Goal: Information Seeking & Learning: Learn about a topic

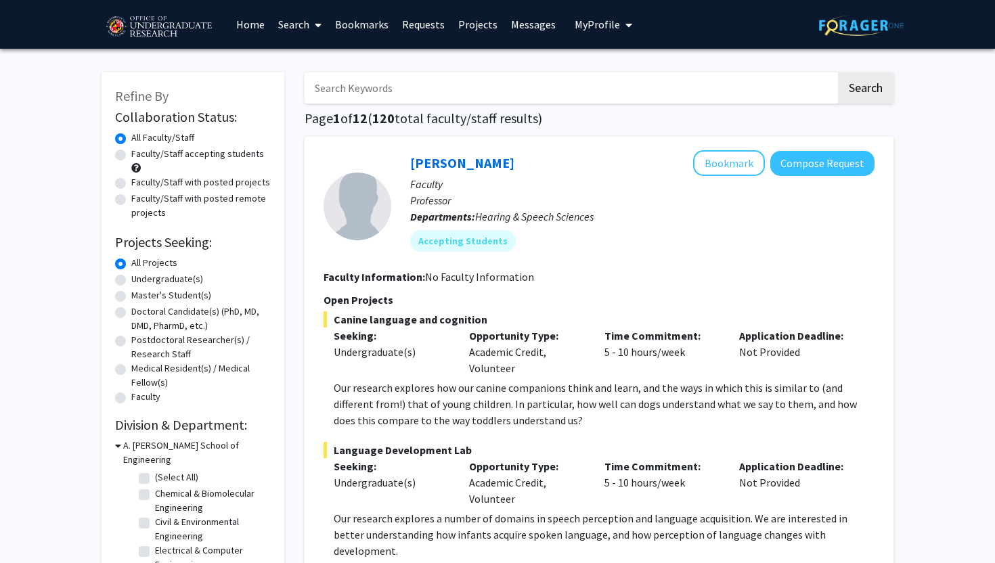
click at [173, 158] on label "Faculty/Staff accepting students" at bounding box center [197, 154] width 133 height 14
click at [140, 156] on input "Faculty/Staff accepting students" at bounding box center [135, 151] width 9 height 9
radio input "true"
click at [169, 283] on label "Undergraduate(s)" at bounding box center [167, 279] width 72 height 14
click at [140, 281] on input "Undergraduate(s)" at bounding box center [135, 276] width 9 height 9
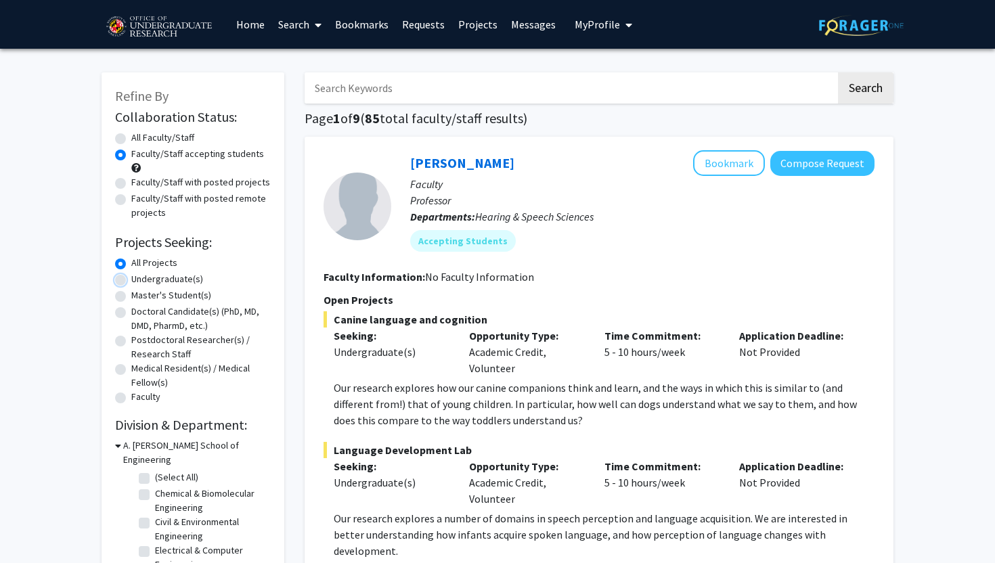
radio input "true"
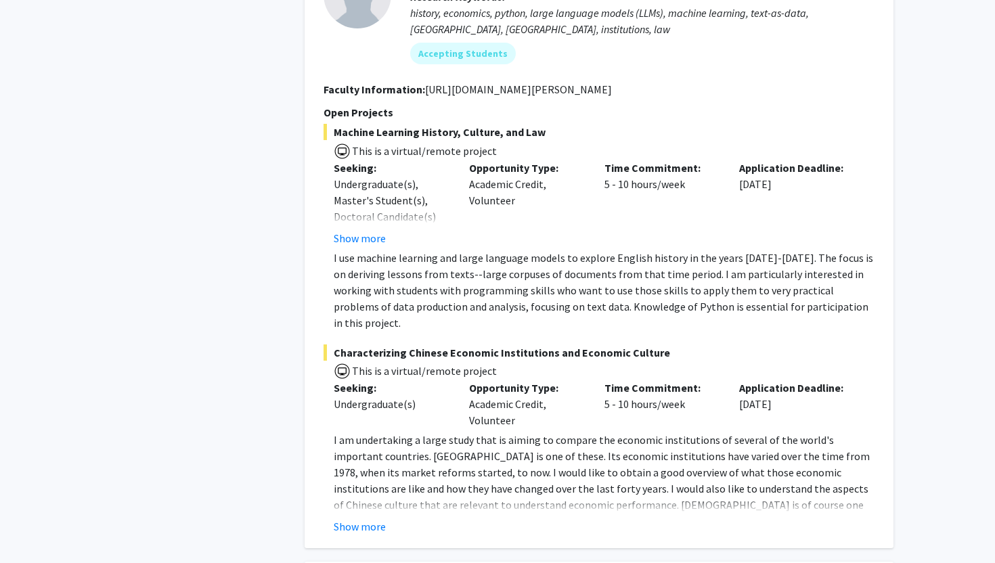
scroll to position [1376, 0]
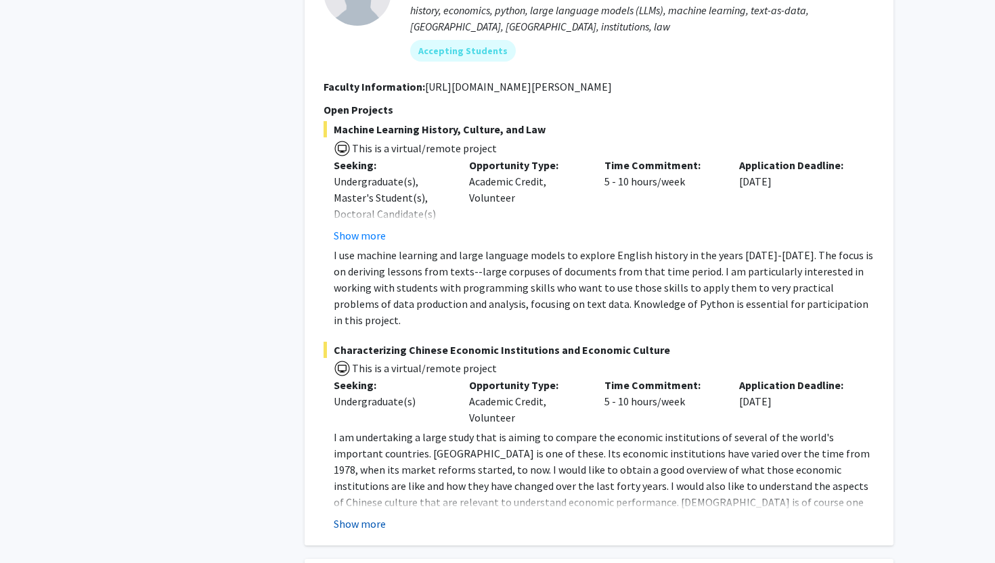
click at [342, 516] on button "Show more" at bounding box center [360, 524] width 52 height 16
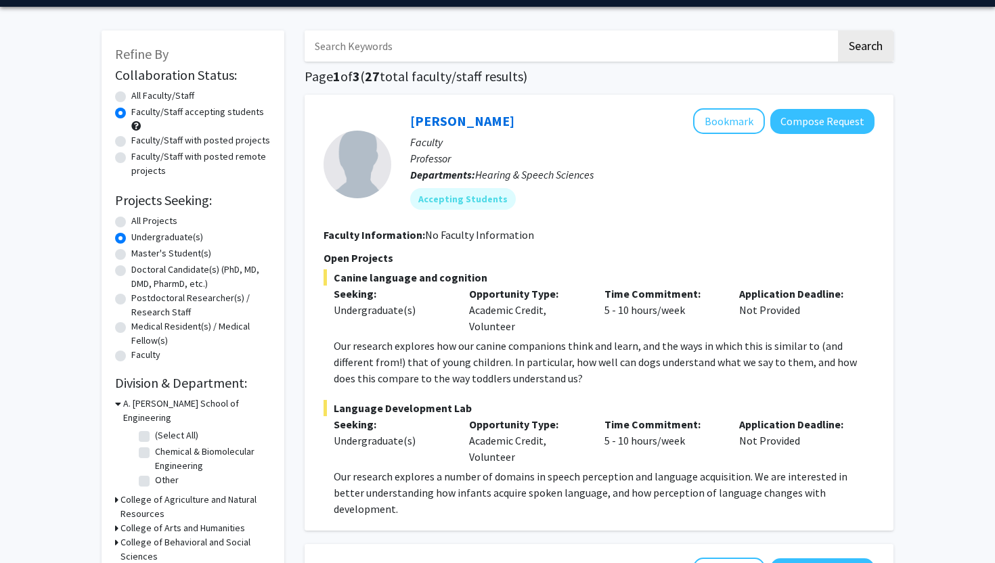
scroll to position [121, 0]
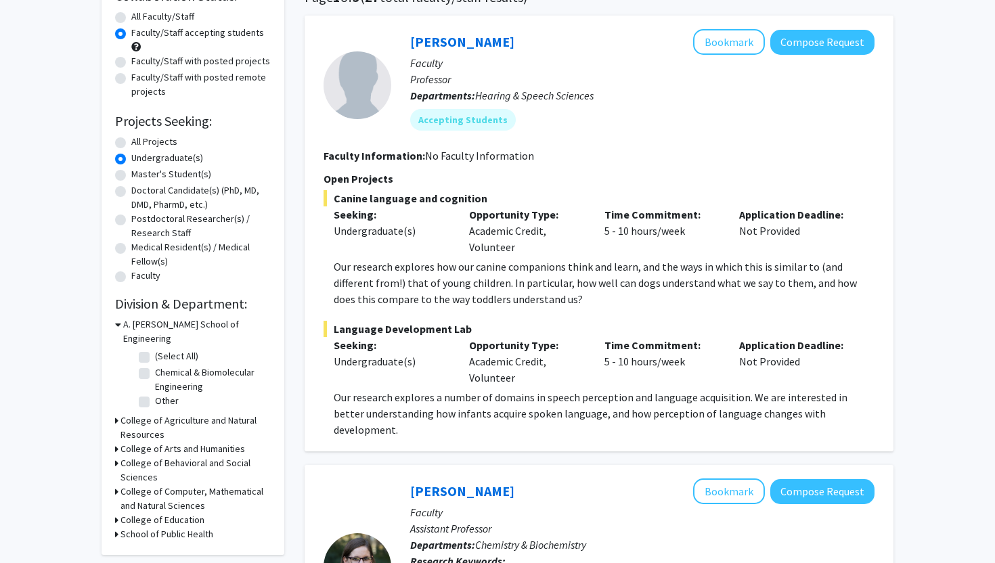
click at [181, 485] on h3 "College of Computer, Mathematical and Natural Sciences" at bounding box center [196, 499] width 150 height 28
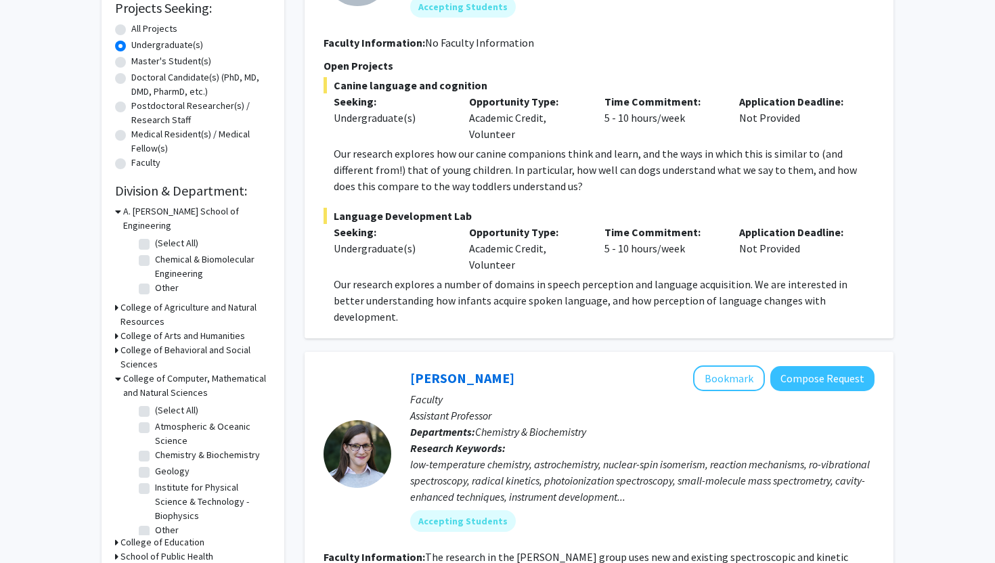
scroll to position [243, 0]
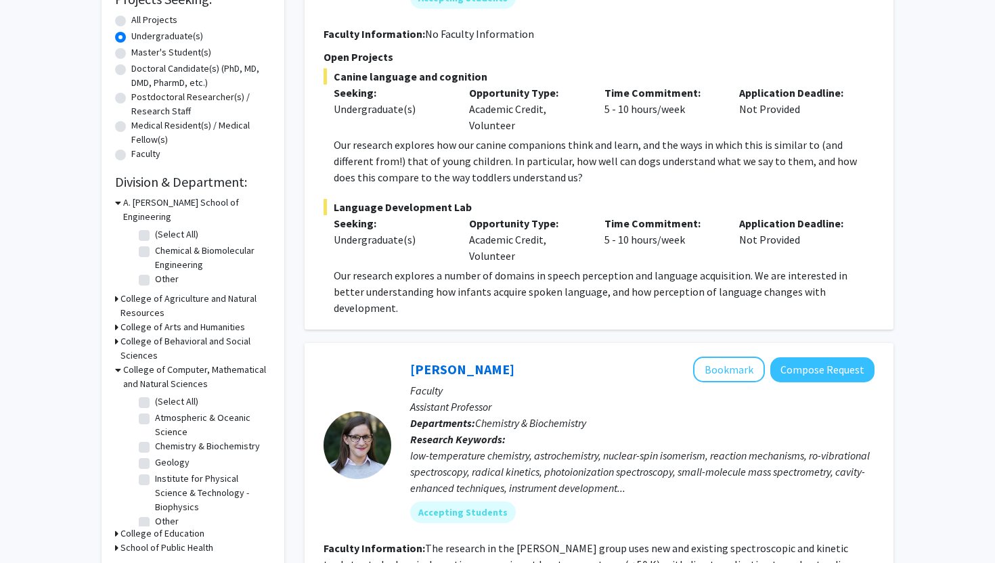
click at [161, 527] on h3 "College of Education" at bounding box center [163, 534] width 84 height 14
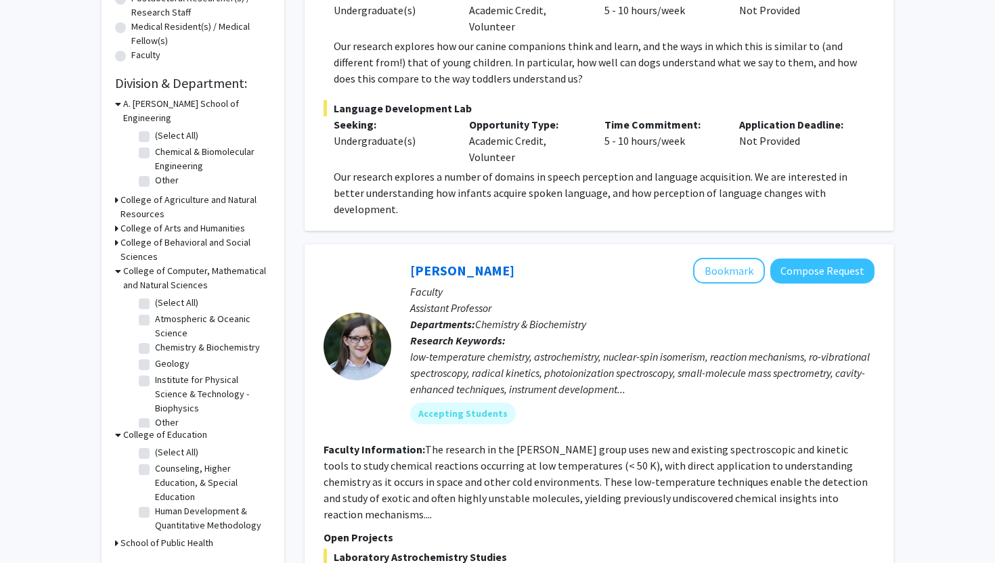
scroll to position [386, 0]
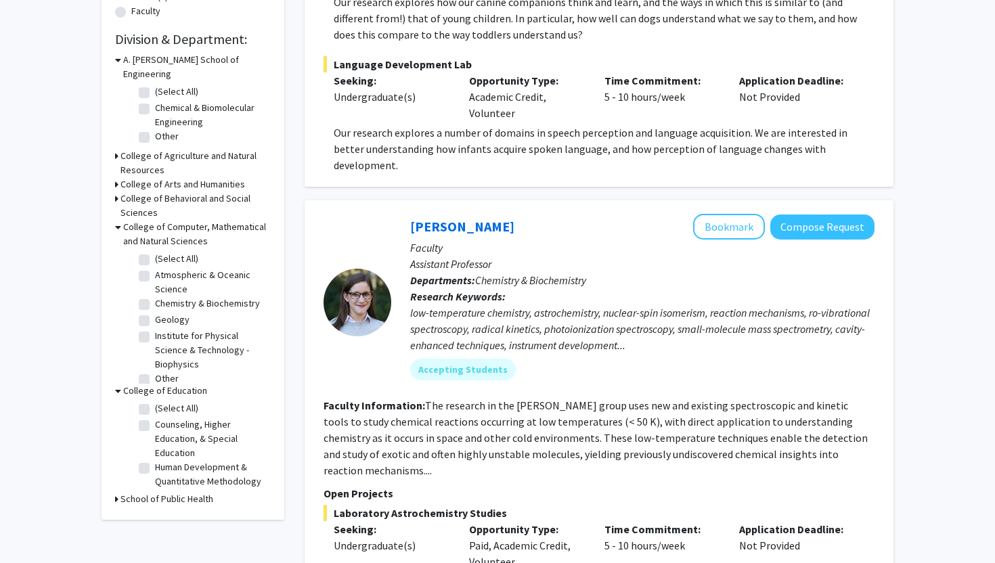
click at [155, 372] on label "Other" at bounding box center [167, 379] width 24 height 14
click at [155, 372] on input "Other" at bounding box center [159, 376] width 9 height 9
checkbox input "true"
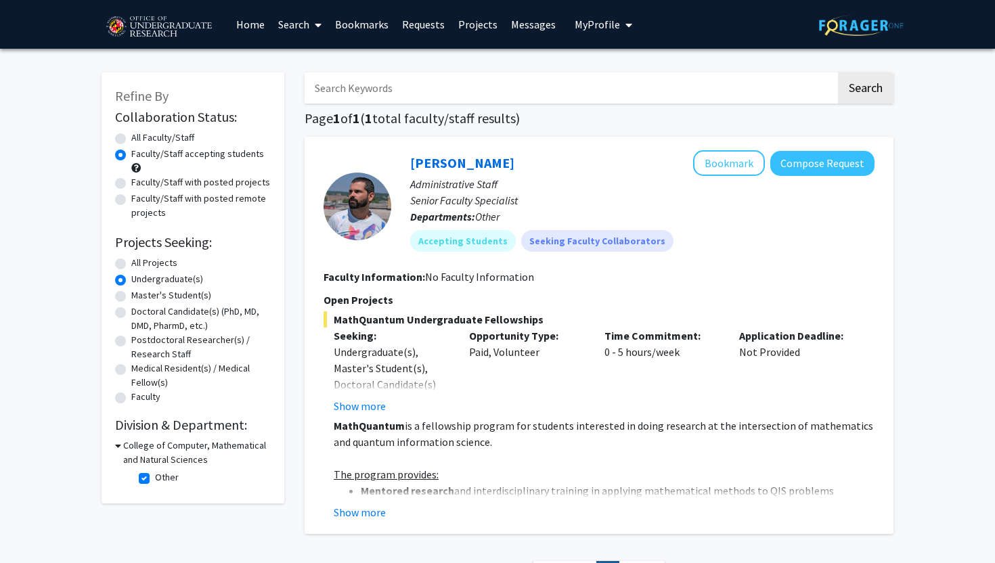
click at [155, 477] on label "Other" at bounding box center [167, 478] width 24 height 14
click at [155, 477] on input "Other" at bounding box center [159, 475] width 9 height 9
checkbox input "false"
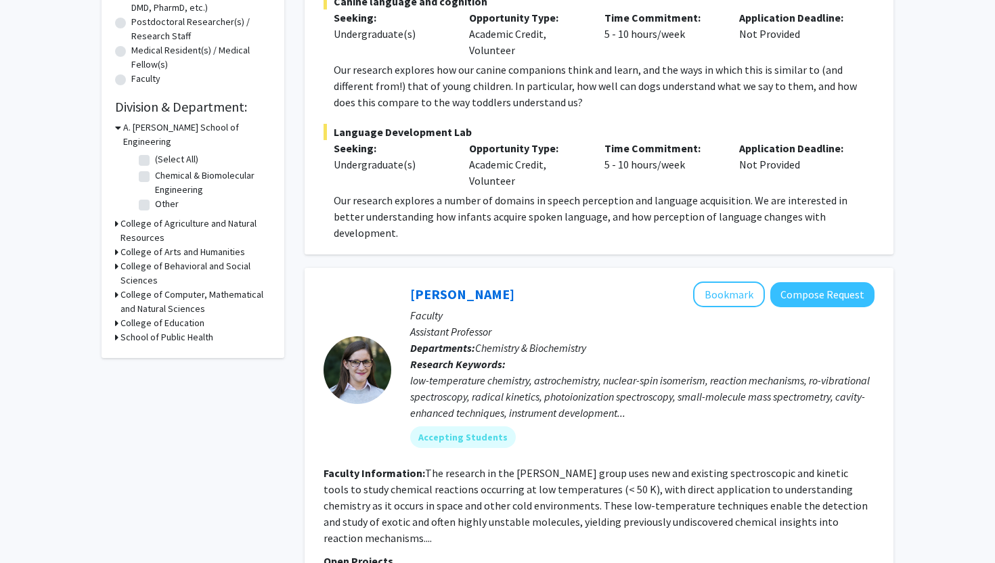
scroll to position [325, 0]
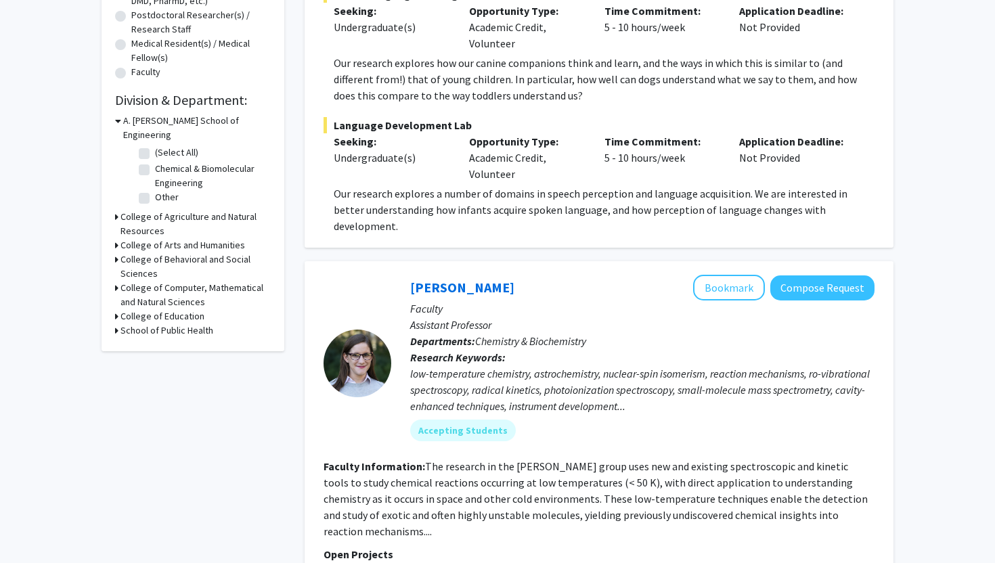
click at [167, 281] on h3 "College of Computer, Mathematical and Natural Sciences" at bounding box center [196, 295] width 150 height 28
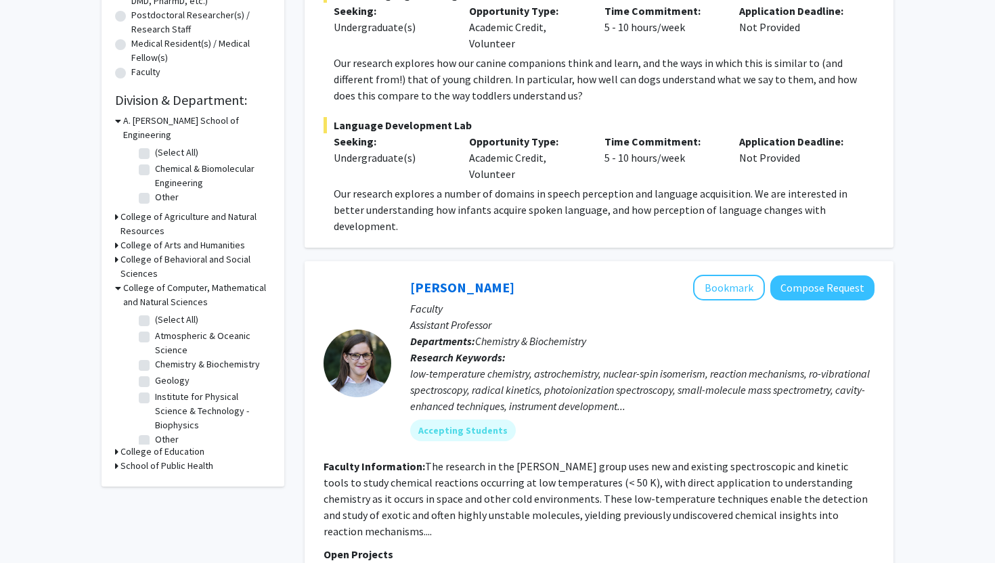
click at [155, 390] on label "Institute for Physical Science & Technology - Biophysics" at bounding box center [211, 411] width 112 height 43
click at [155, 390] on input "Institute for Physical Science & Technology - Biophysics" at bounding box center [159, 394] width 9 height 9
checkbox input "true"
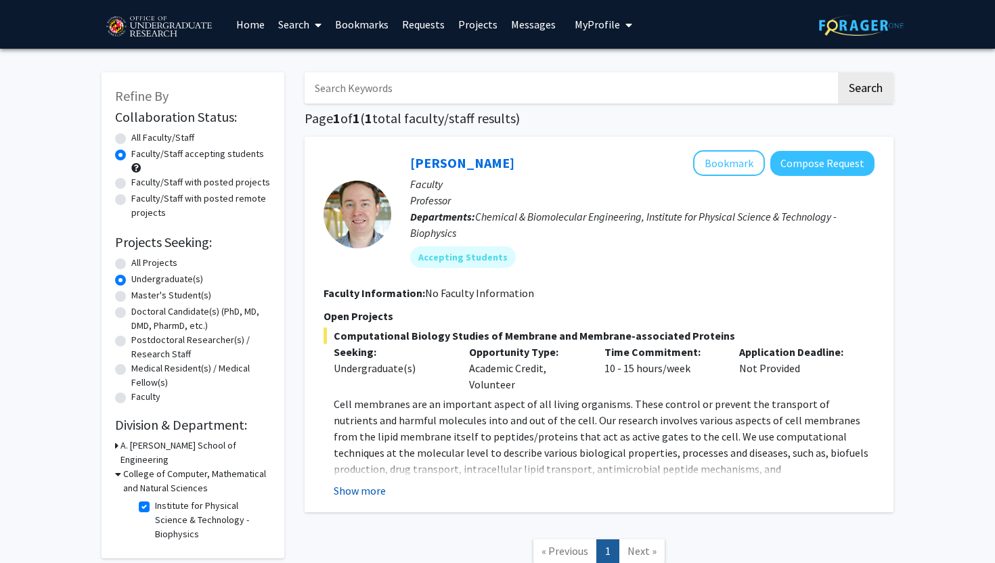
click at [343, 486] on button "Show more" at bounding box center [360, 491] width 52 height 16
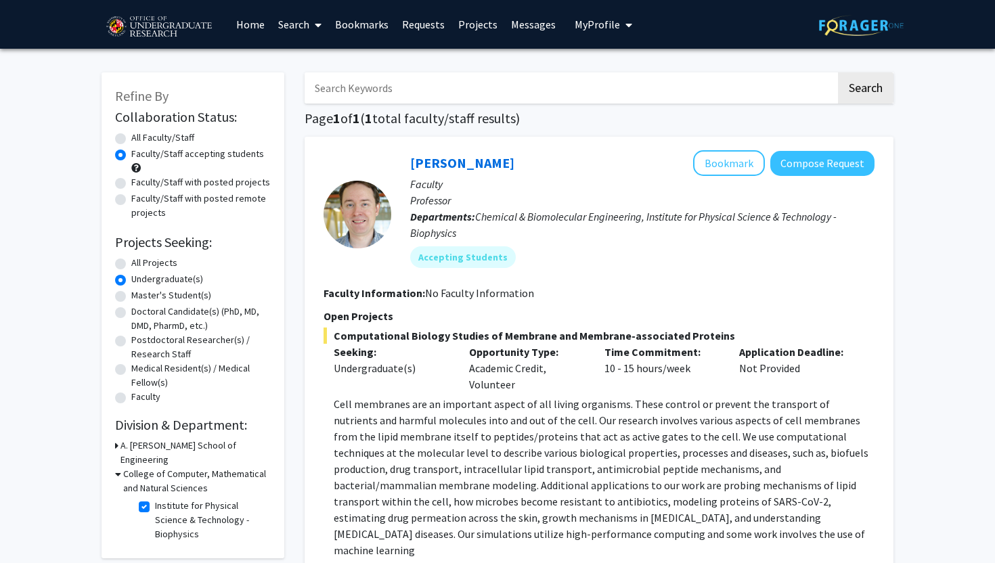
click at [155, 499] on label "Institute for Physical Science & Technology - Biophysics" at bounding box center [211, 520] width 112 height 43
click at [155, 499] on input "Institute for Physical Science & Technology - Biophysics" at bounding box center [159, 503] width 9 height 9
checkbox input "false"
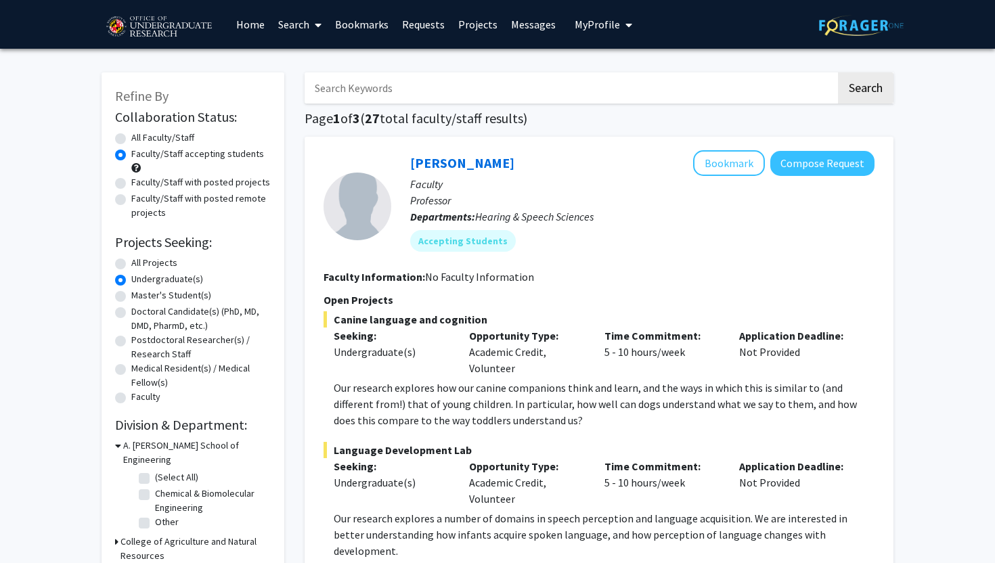
click at [362, 96] on input "Search Keywords" at bounding box center [570, 87] width 531 height 31
type input "a"
type input "math"
click at [838, 72] on button "Search" at bounding box center [866, 87] width 56 height 31
radio input "true"
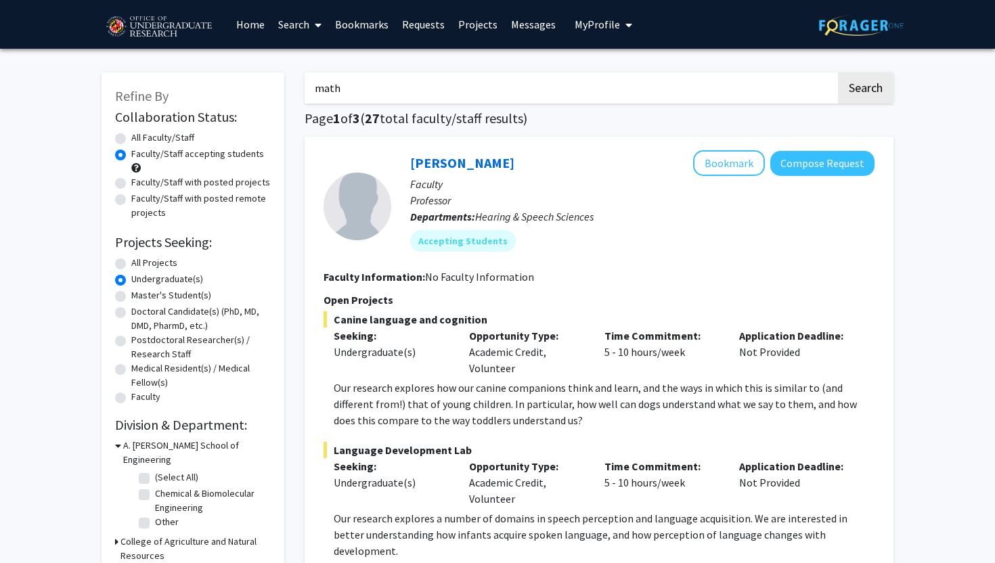
radio input "true"
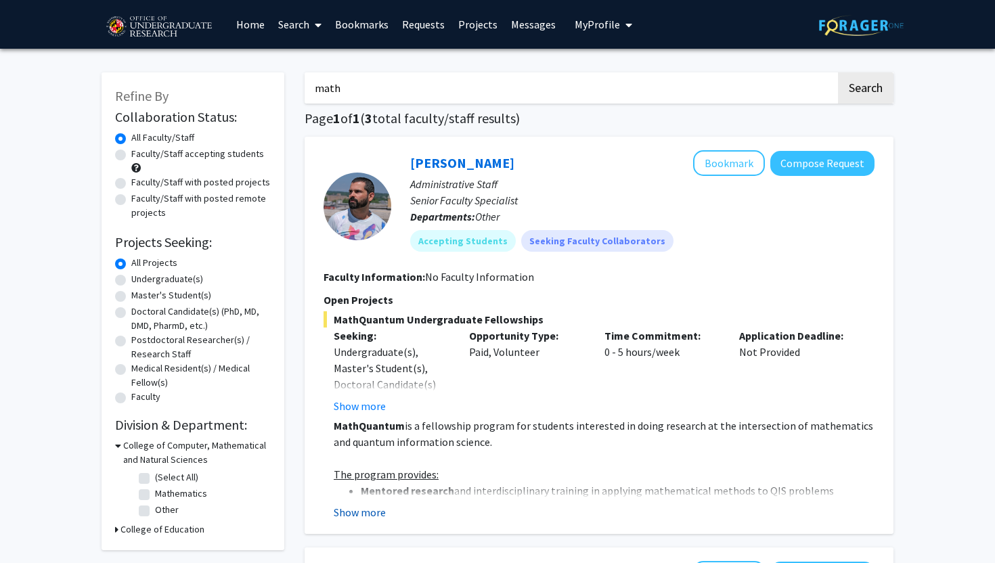
click at [349, 508] on button "Show more" at bounding box center [360, 512] width 52 height 16
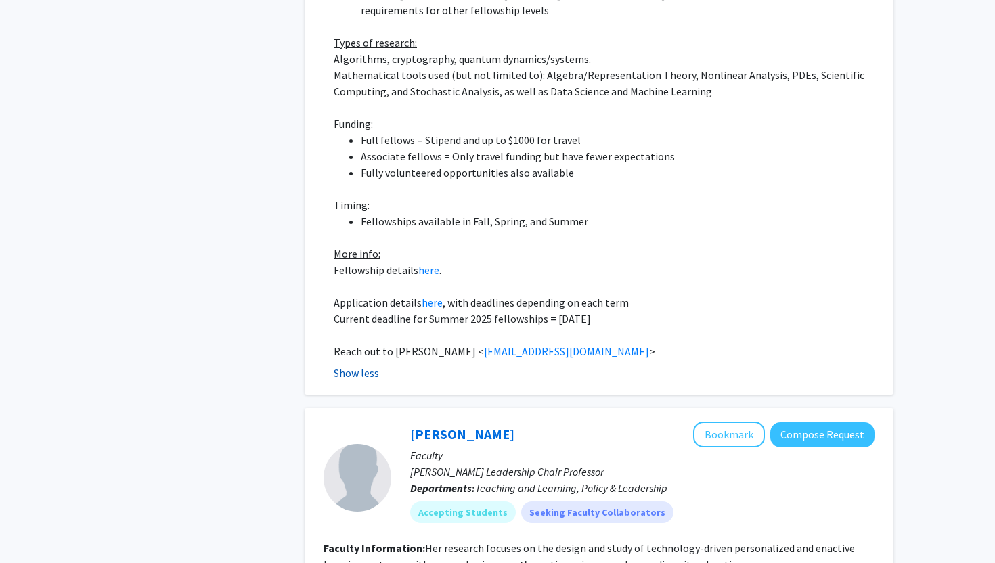
scroll to position [689, 0]
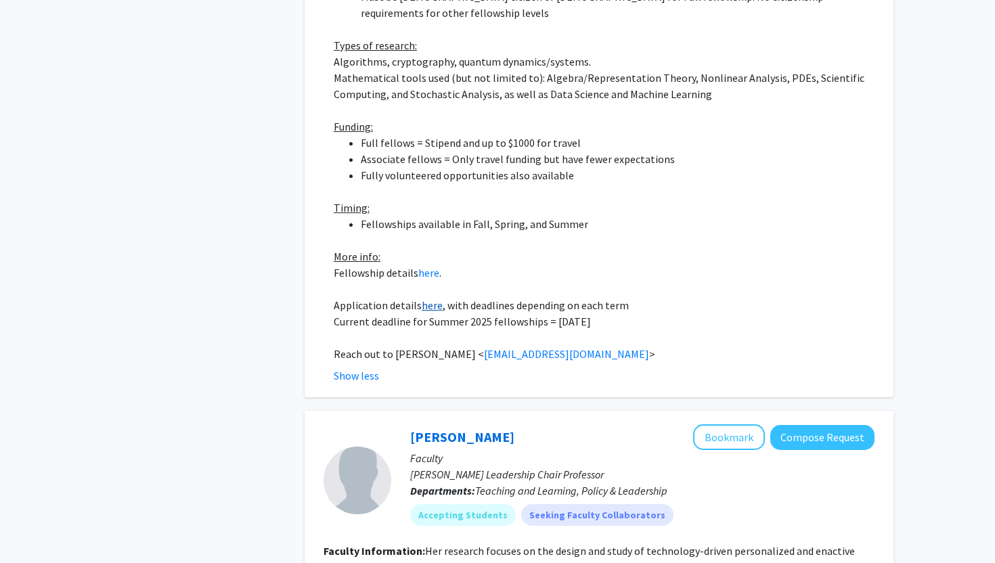
click at [429, 299] on link "here" at bounding box center [432, 306] width 21 height 14
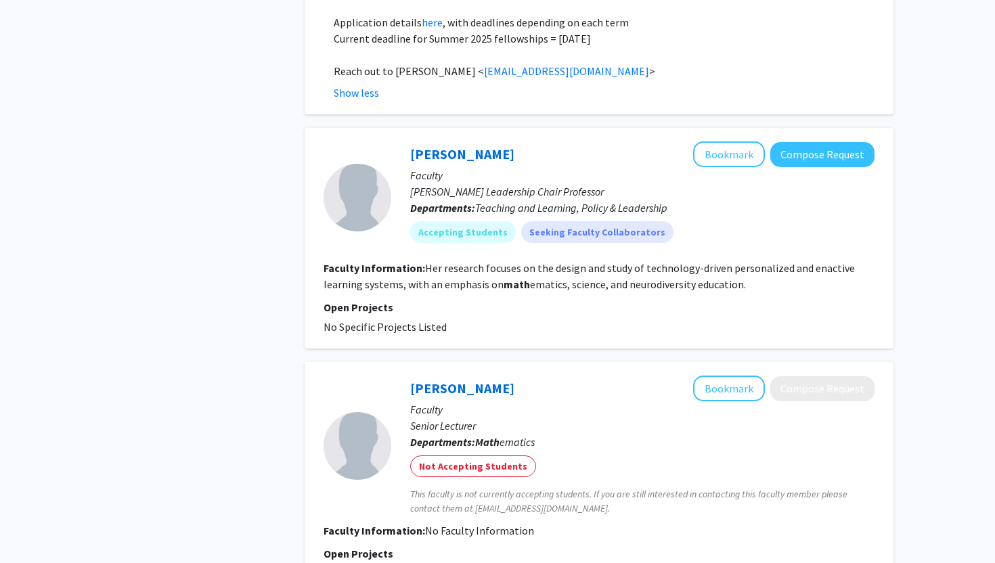
scroll to position [972, 0]
click at [487, 222] on mat-chip "Accepting Students" at bounding box center [463, 233] width 106 height 22
drag, startPoint x: 487, startPoint y: 143, endPoint x: 412, endPoint y: 129, distance: 76.4
click at [412, 142] on div "Fengfeng Ke Bookmark Compose Request" at bounding box center [642, 155] width 464 height 26
click at [426, 146] on link "[PERSON_NAME]" at bounding box center [462, 154] width 104 height 17
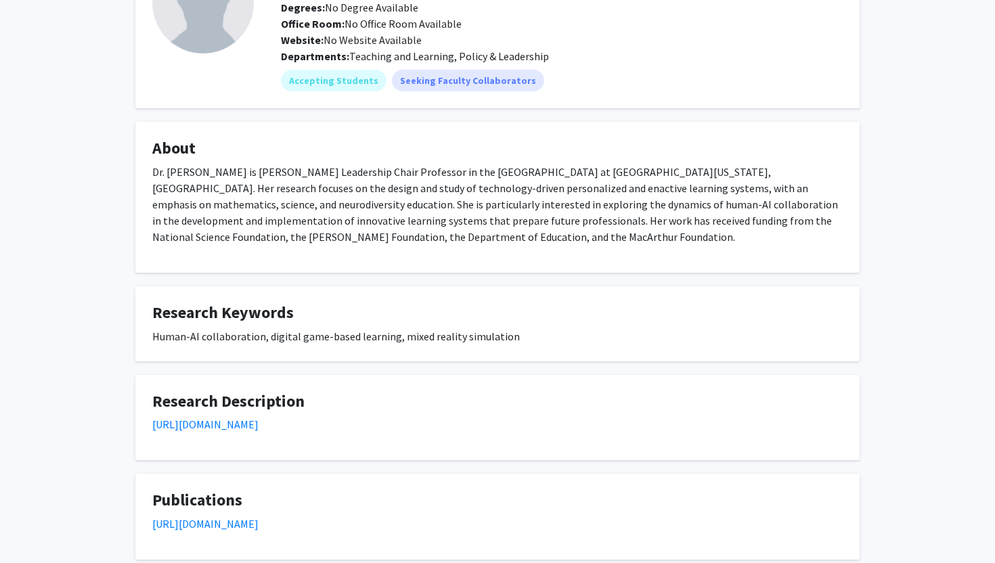
scroll to position [205, 0]
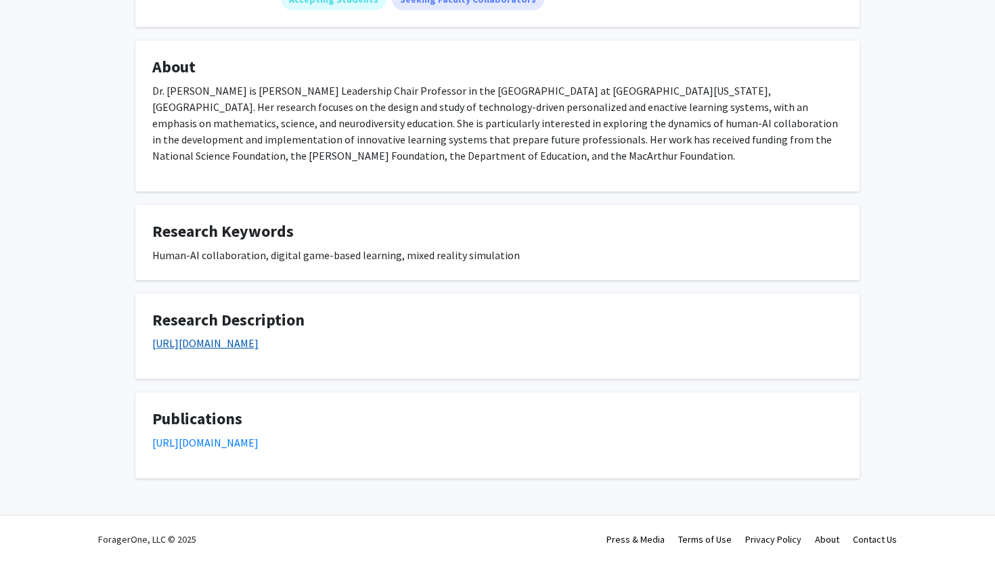
click at [259, 344] on link "[URL][DOMAIN_NAME]" at bounding box center [205, 343] width 106 height 14
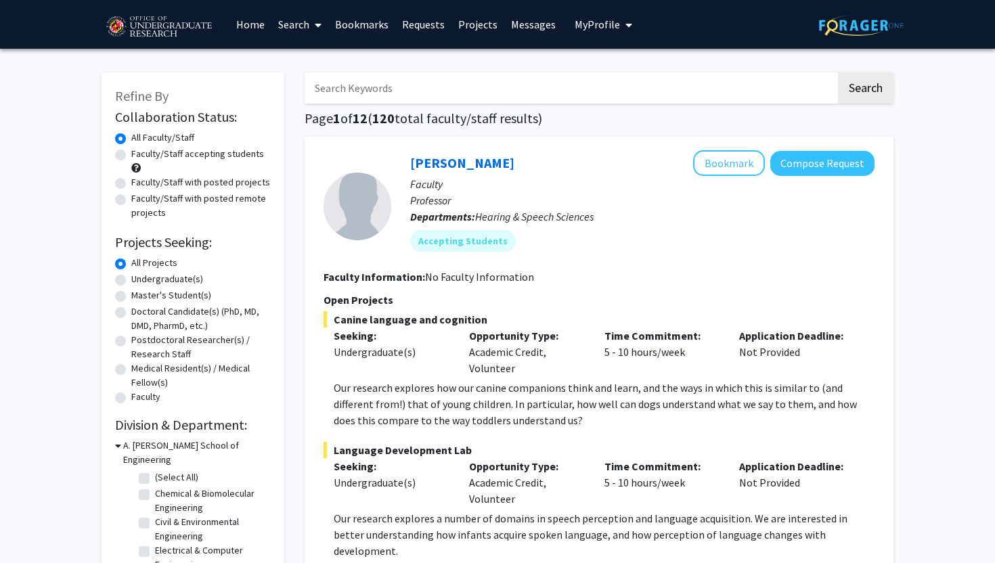
click at [425, 97] on input "Search Keywords" at bounding box center [570, 87] width 531 height 31
type input "math"
click at [838, 72] on button "Search" at bounding box center [866, 87] width 56 height 31
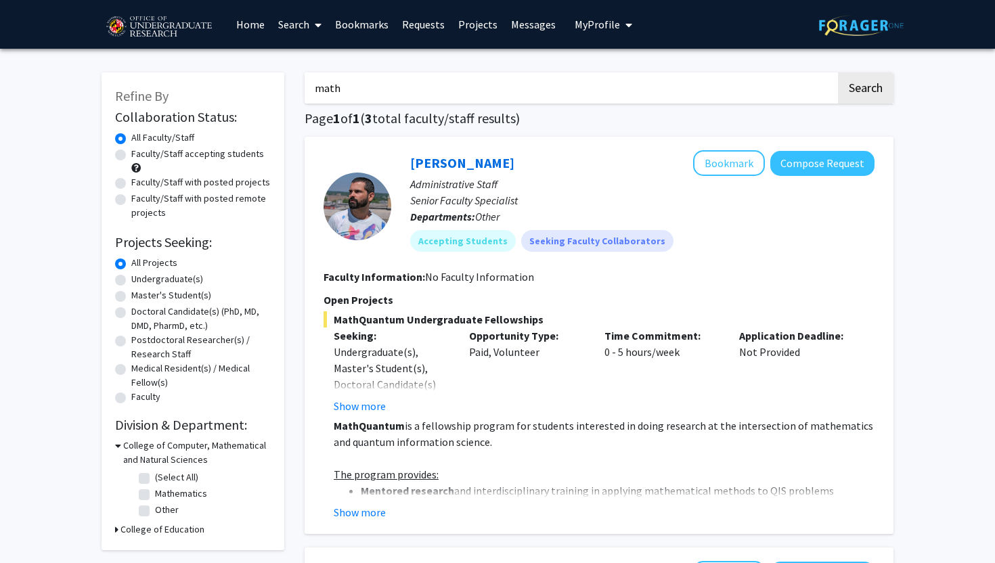
click at [164, 278] on label "Undergraduate(s)" at bounding box center [167, 279] width 72 height 14
click at [140, 278] on input "Undergraduate(s)" at bounding box center [135, 276] width 9 height 9
radio input "true"
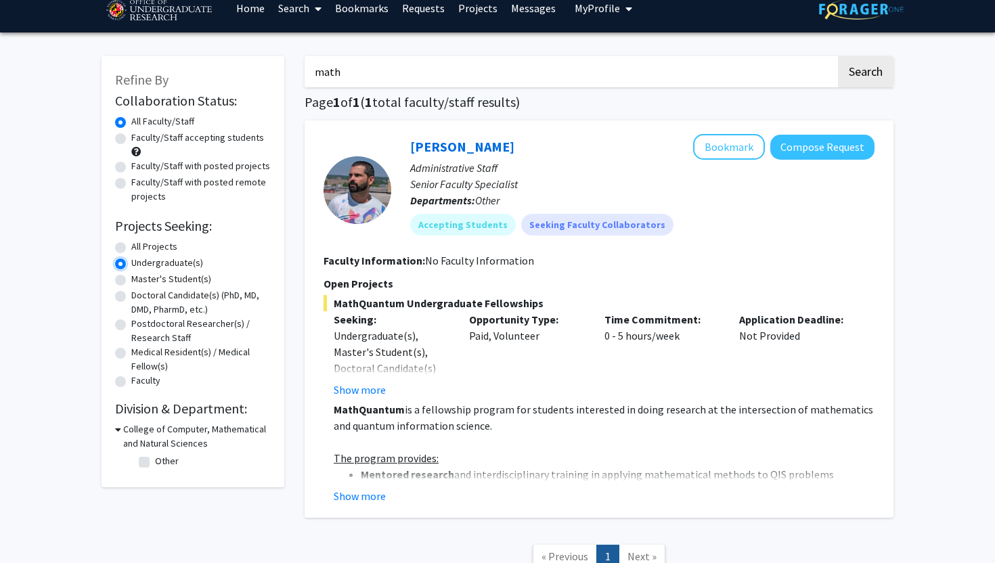
scroll to position [26, 0]
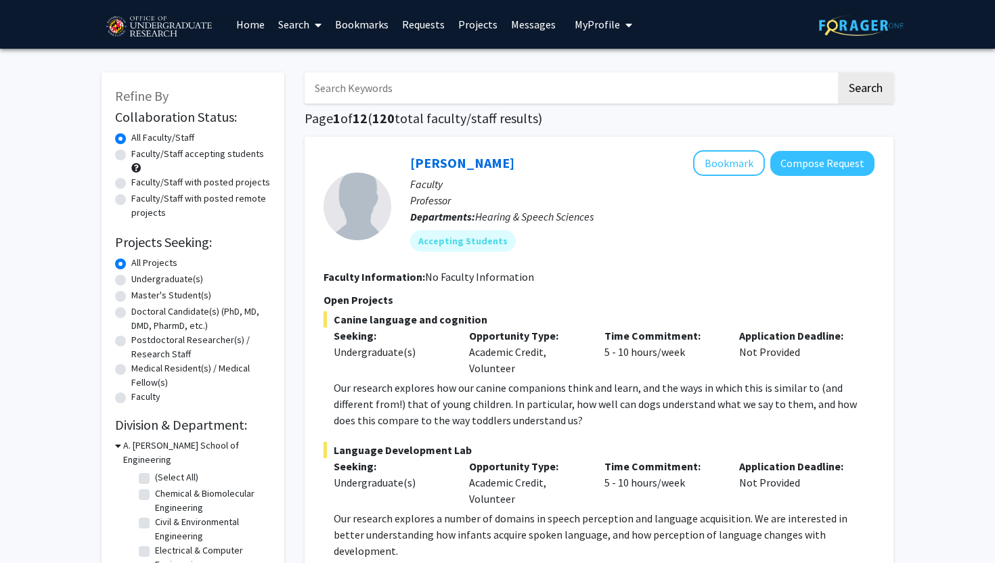
click at [389, 85] on input "Search Keywords" at bounding box center [570, 87] width 531 height 31
click at [838, 72] on button "Search" at bounding box center [866, 87] width 56 height 31
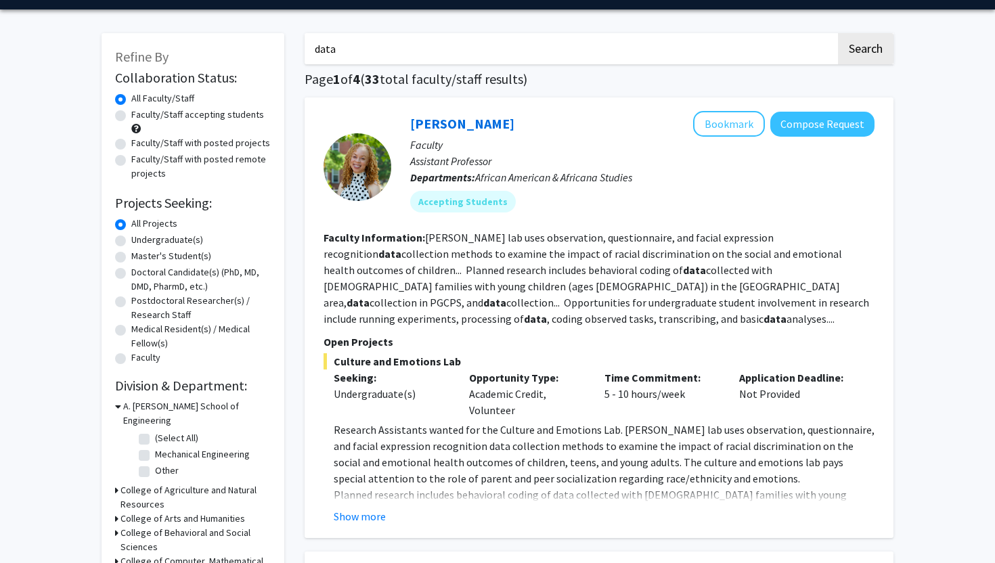
scroll to position [45, 0]
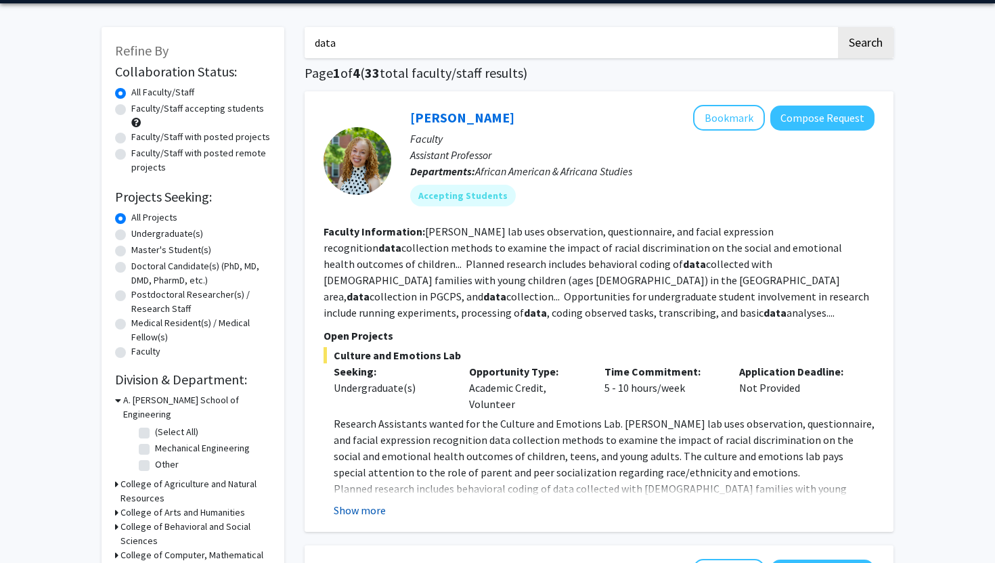
click at [369, 506] on button "Show more" at bounding box center [360, 510] width 52 height 16
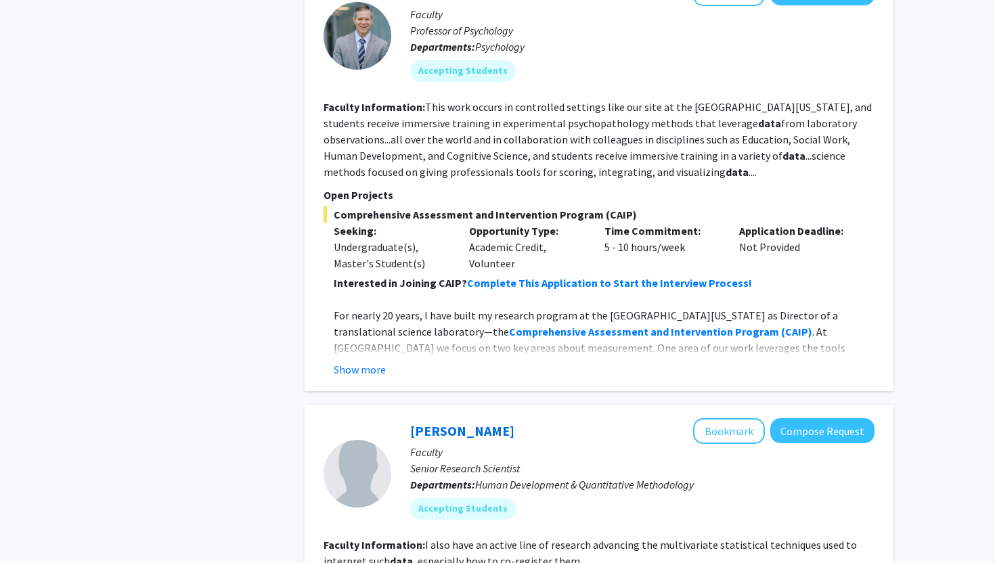
scroll to position [1124, 0]
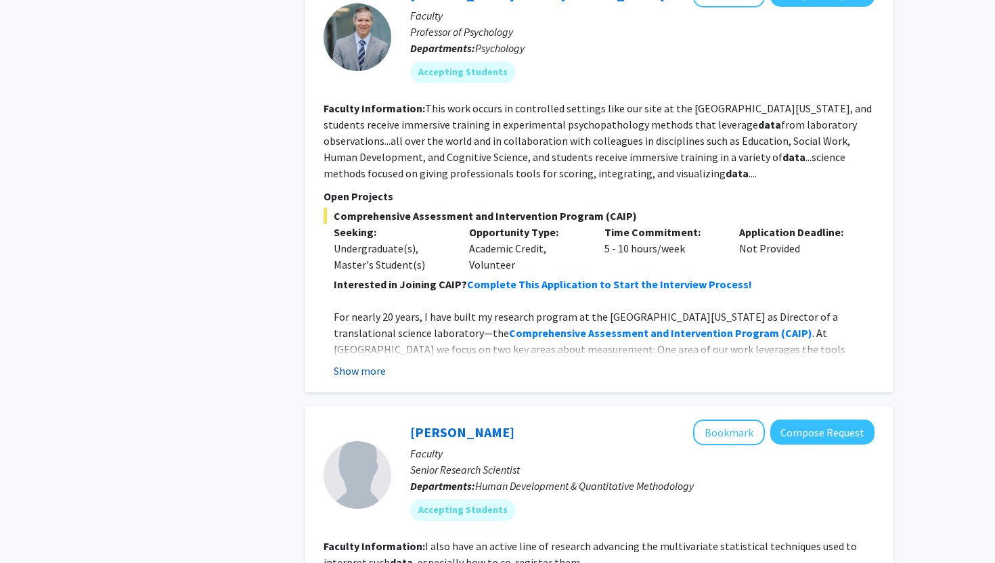
click at [372, 363] on button "Show more" at bounding box center [360, 371] width 52 height 16
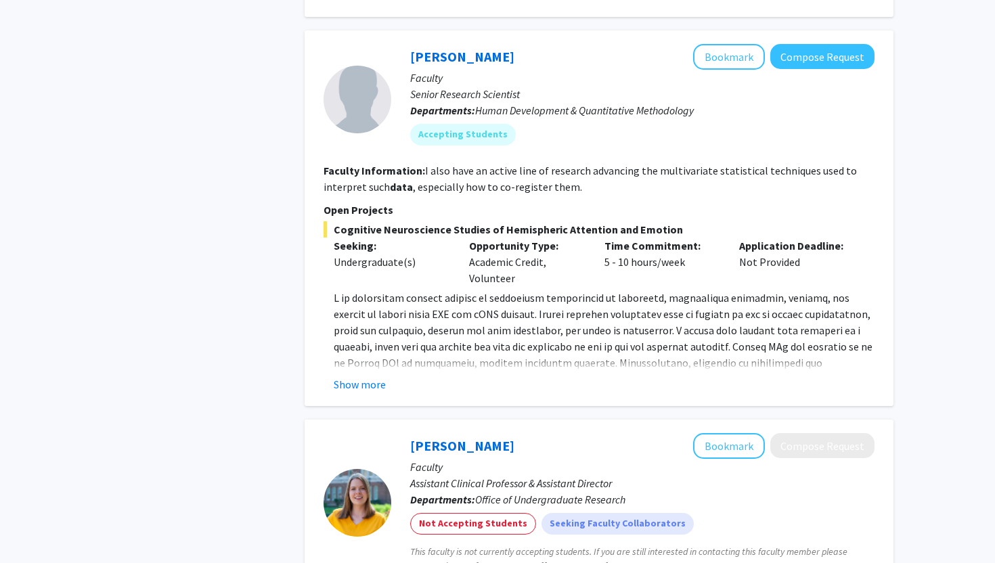
scroll to position [1807, 0]
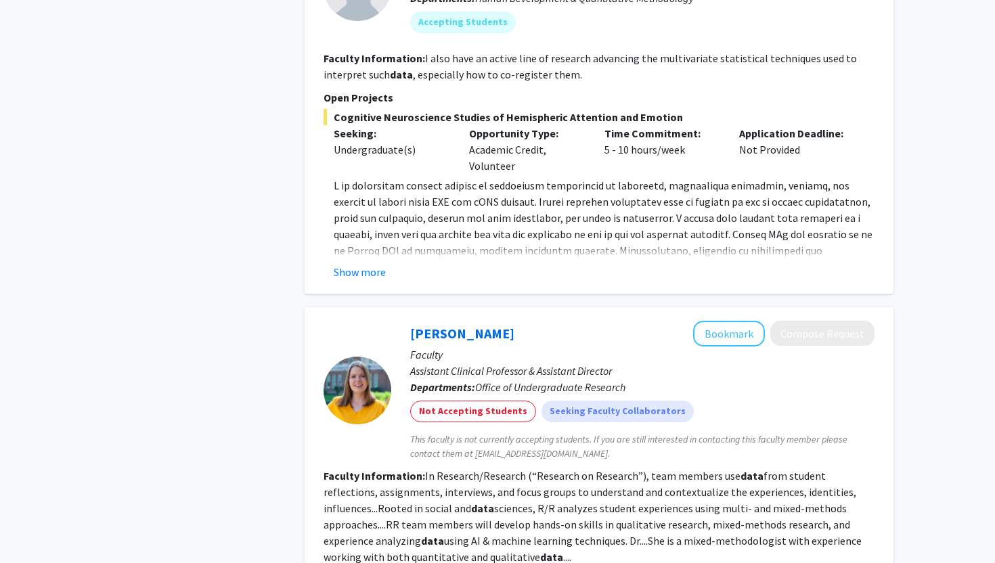
click at [357, 236] on div "Joseph Dien Bookmark Compose Request Faculty Senior Research Scientist Departme…" at bounding box center [599, 106] width 589 height 376
click at [357, 264] on button "Show more" at bounding box center [360, 272] width 52 height 16
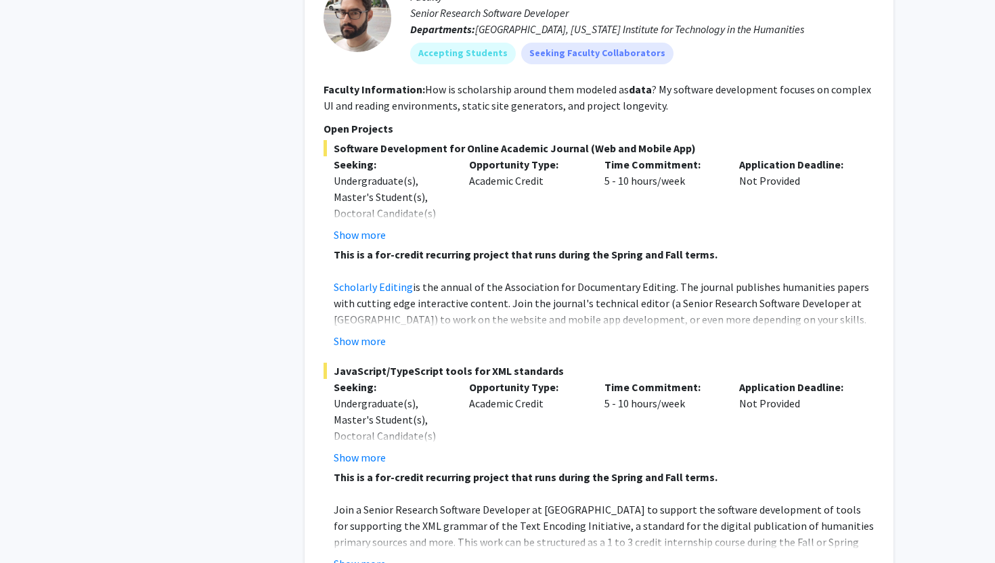
scroll to position [2906, 0]
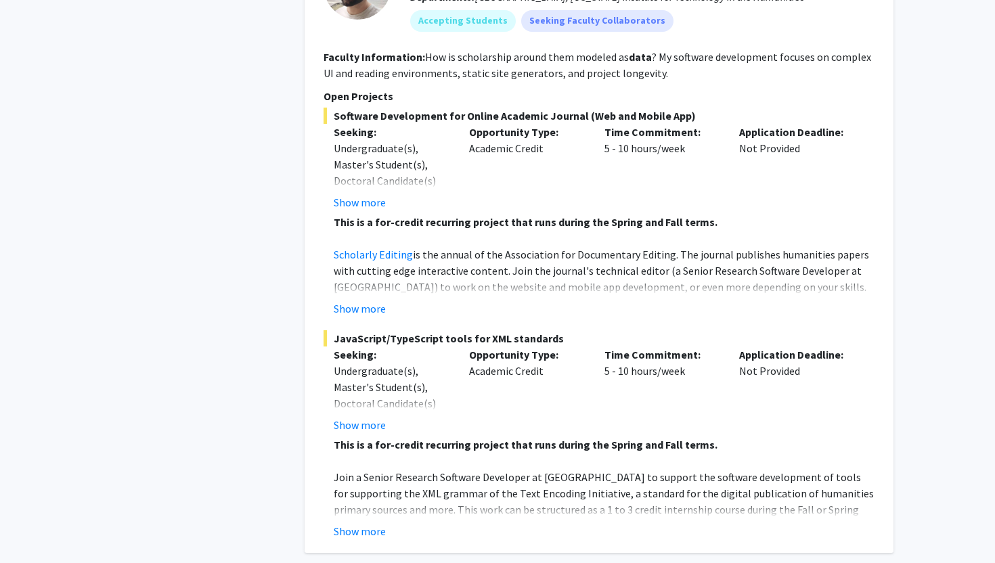
click at [374, 246] on p "Scholarly Editing is the annual of the Association for Documentary Editing. The…" at bounding box center [604, 294] width 541 height 97
click at [374, 301] on button "Show more" at bounding box center [360, 309] width 52 height 16
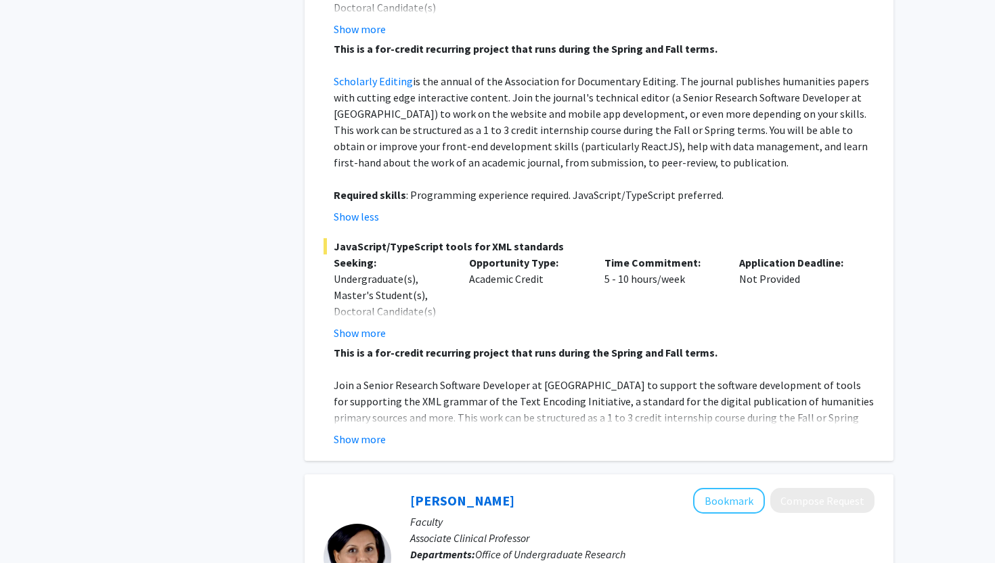
scroll to position [3107, 0]
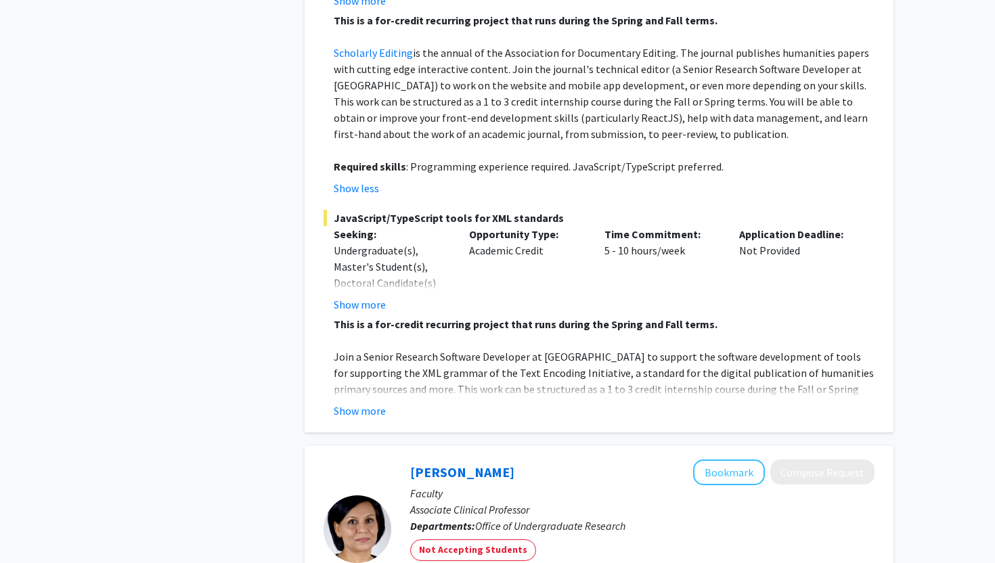
click at [385, 403] on div "Show more" at bounding box center [604, 411] width 541 height 16
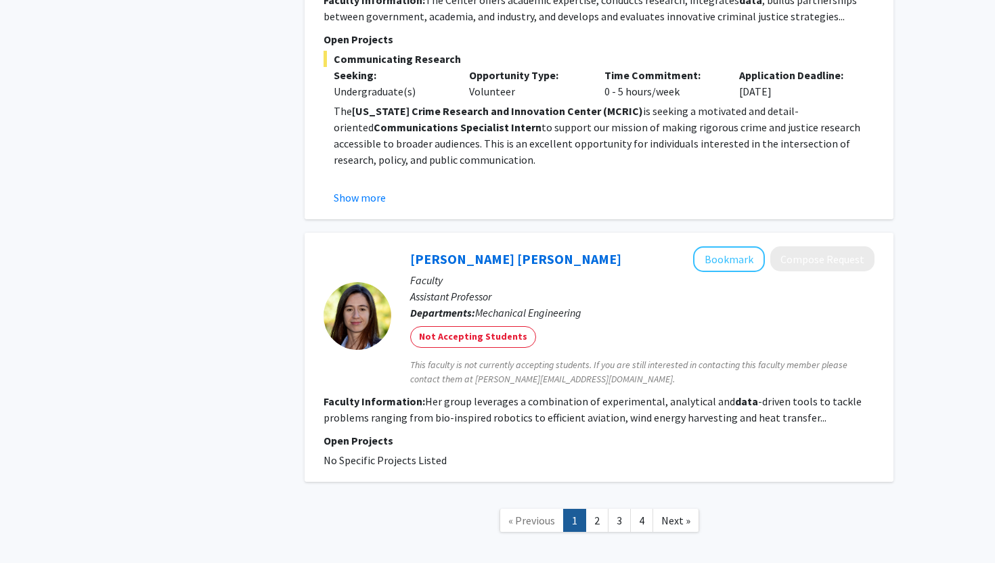
scroll to position [3992, 0]
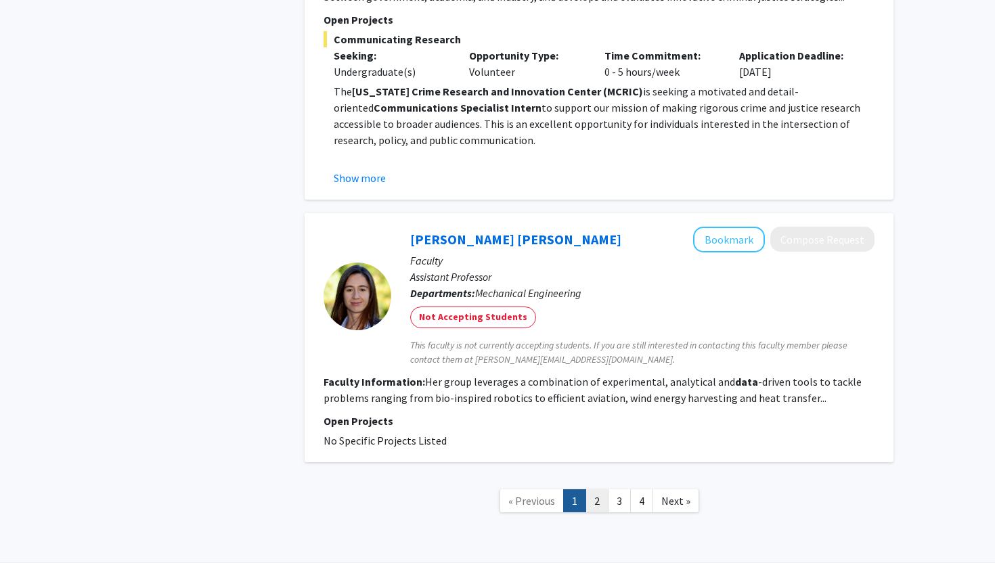
click at [599, 489] on link "2" at bounding box center [597, 501] width 23 height 24
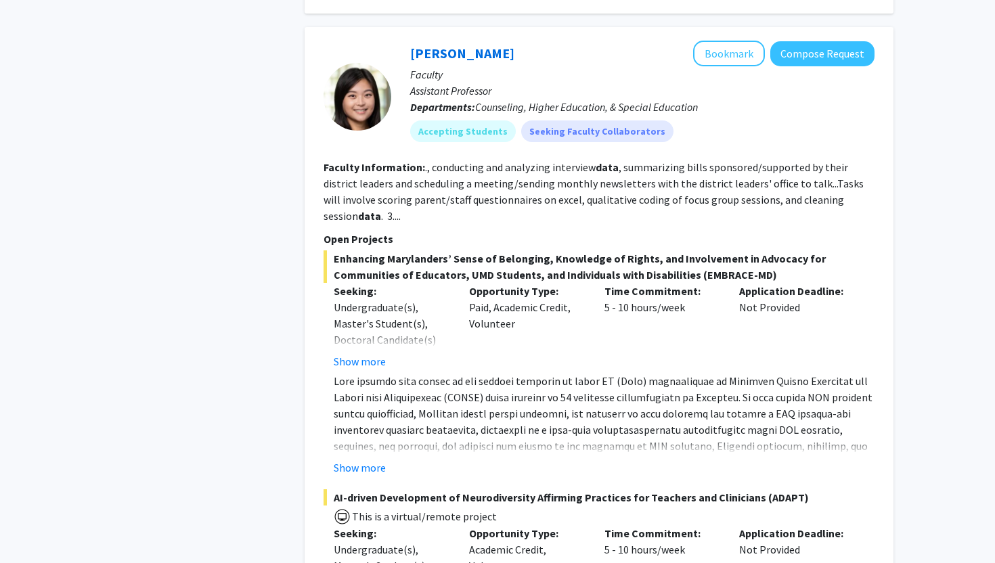
scroll to position [1414, 0]
click at [387, 422] on p at bounding box center [604, 471] width 541 height 195
click at [373, 460] on button "Show more" at bounding box center [360, 468] width 52 height 16
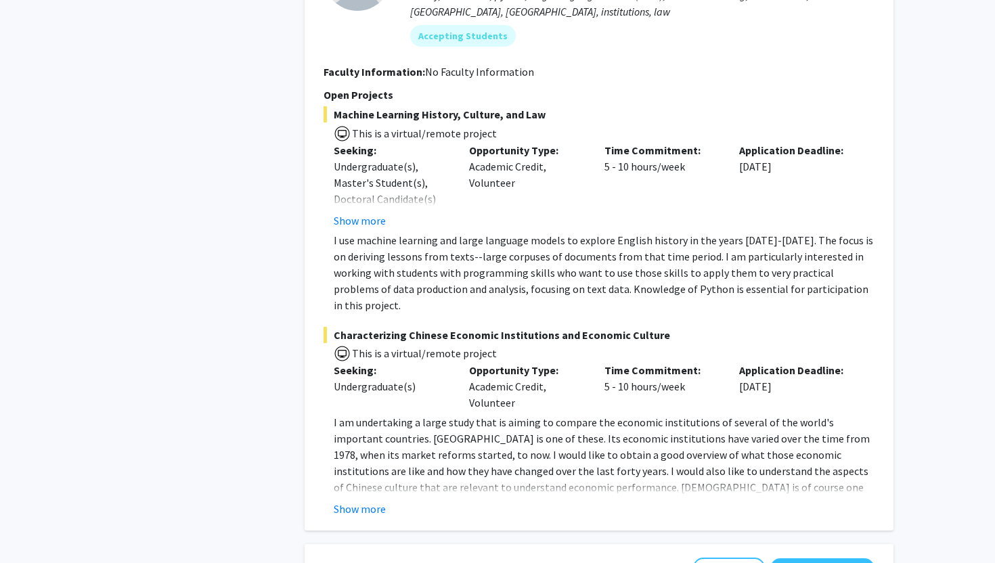
scroll to position [3053, 0]
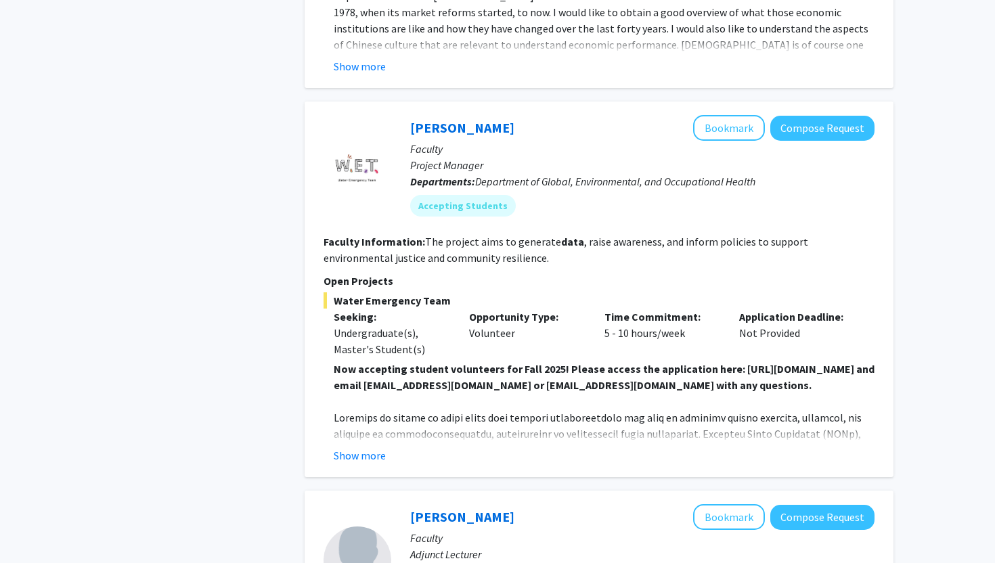
click at [368, 410] on p at bounding box center [604, 564] width 541 height 309
click at [368, 397] on fg-read-more "Now accepting student volunteers for Fall 2025! Please access the application h…" at bounding box center [599, 412] width 551 height 103
click at [368, 448] on button "Show more" at bounding box center [360, 456] width 52 height 16
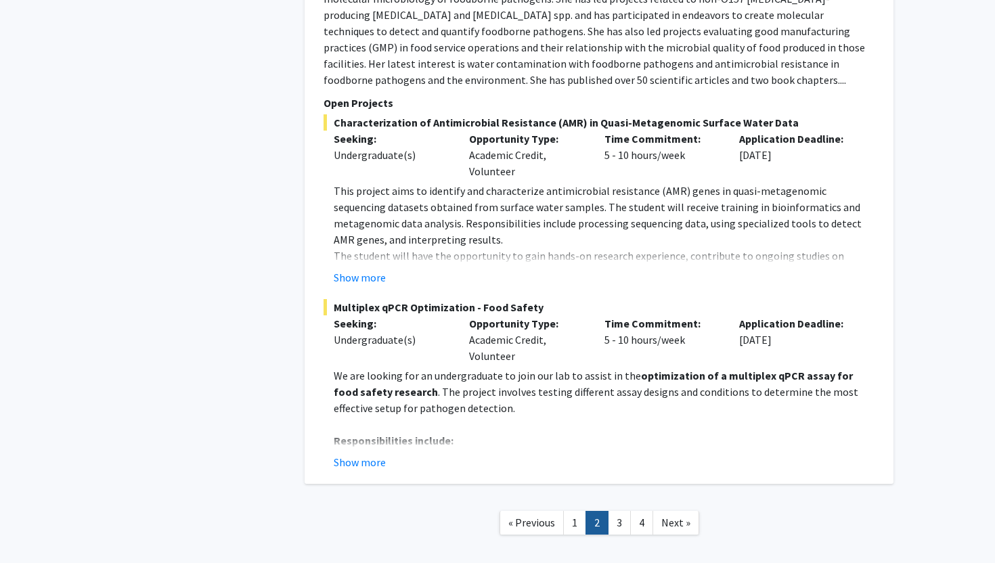
scroll to position [4588, 0]
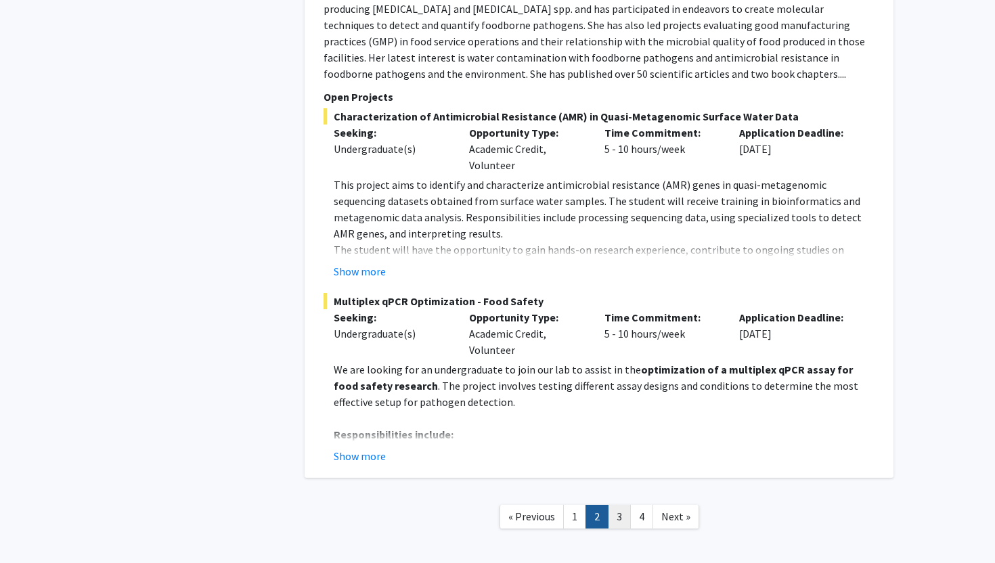
click at [609, 505] on link "3" at bounding box center [619, 517] width 23 height 24
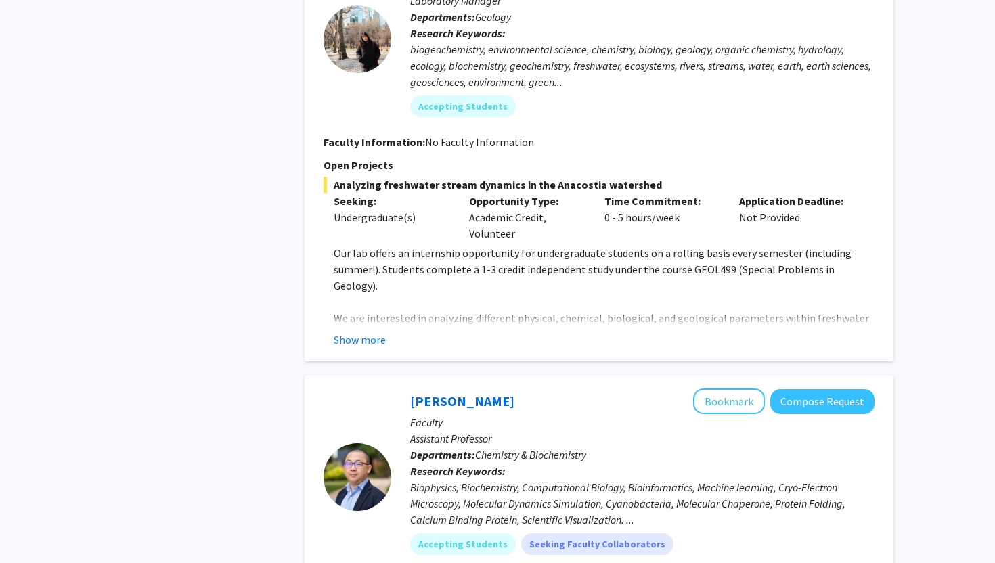
scroll to position [1701, 0]
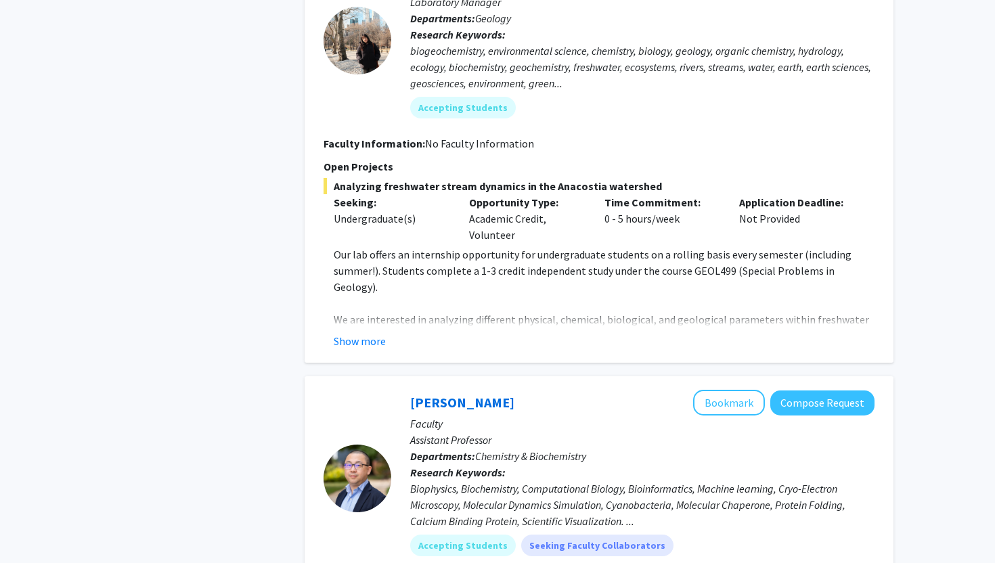
click at [355, 354] on div "Ashley Mon Bookmark Compose Request Faculty Laboratory Manager Departments: Geo…" at bounding box center [599, 150] width 589 height 424
click at [338, 339] on button "Show more" at bounding box center [360, 341] width 52 height 16
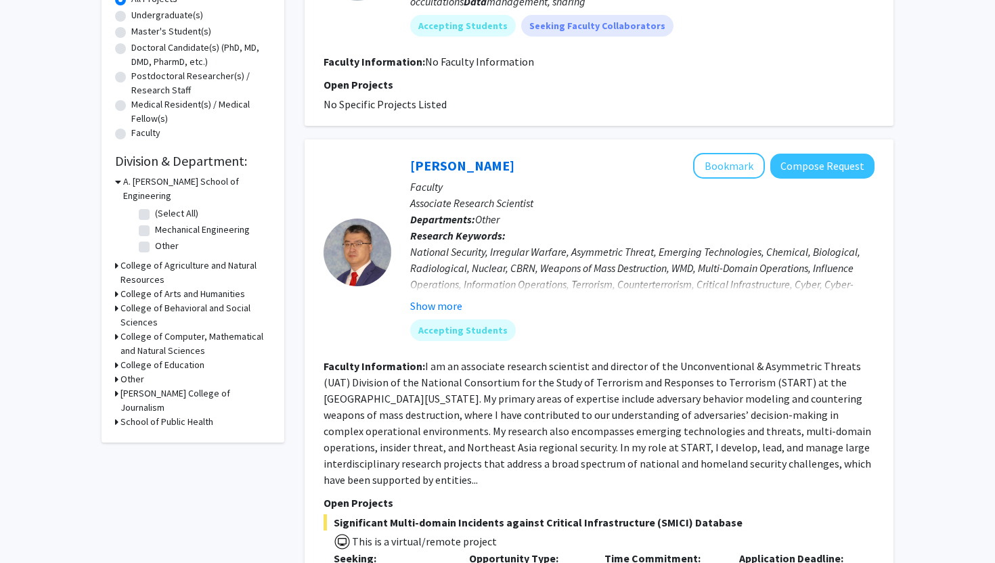
scroll to position [0, 0]
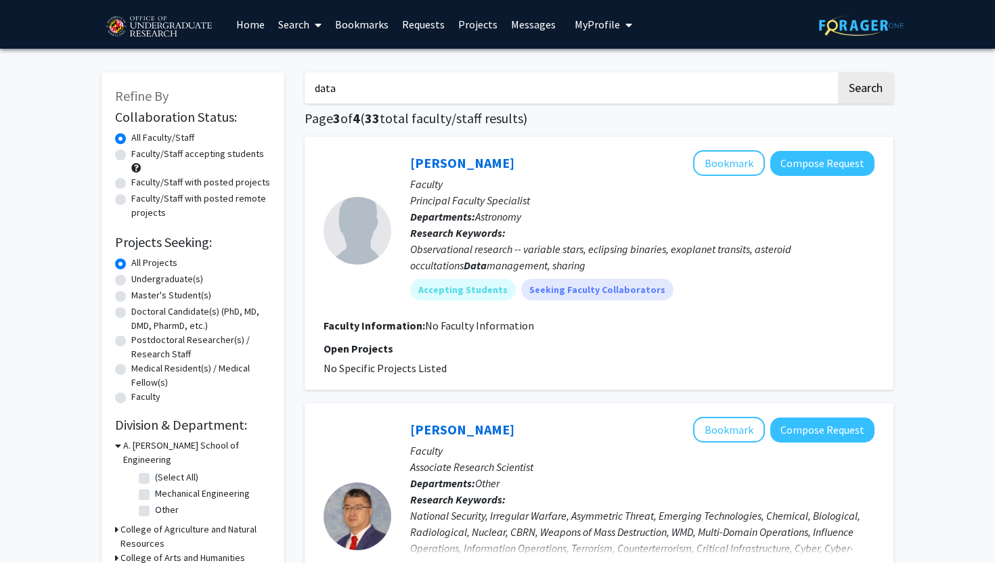
drag, startPoint x: 389, startPoint y: 94, endPoint x: 365, endPoint y: 93, distance: 23.7
click at [365, 93] on input "data" at bounding box center [570, 87] width 531 height 31
type input "d"
type input "quantum"
click at [838, 72] on button "Search" at bounding box center [866, 87] width 56 height 31
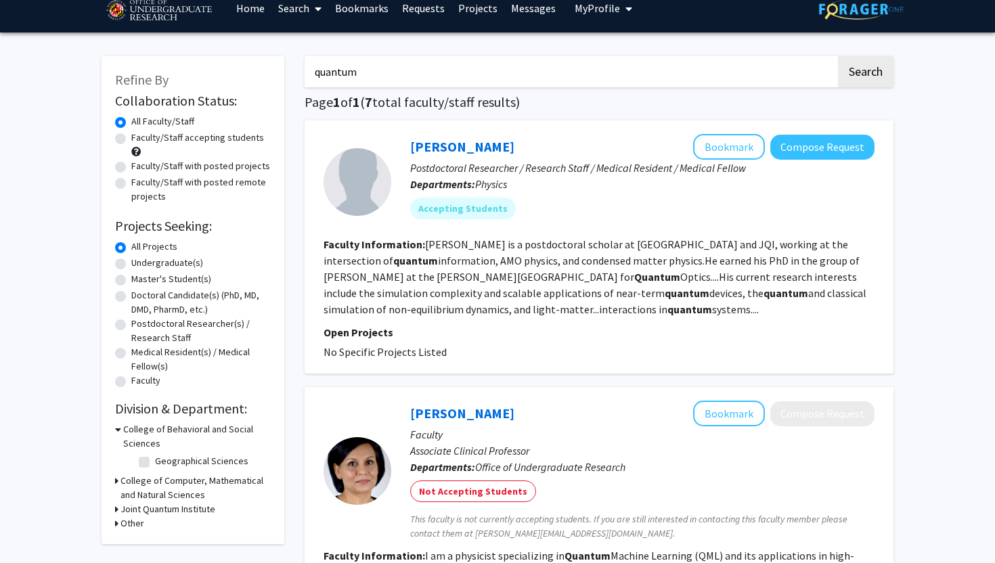
scroll to position [14, 0]
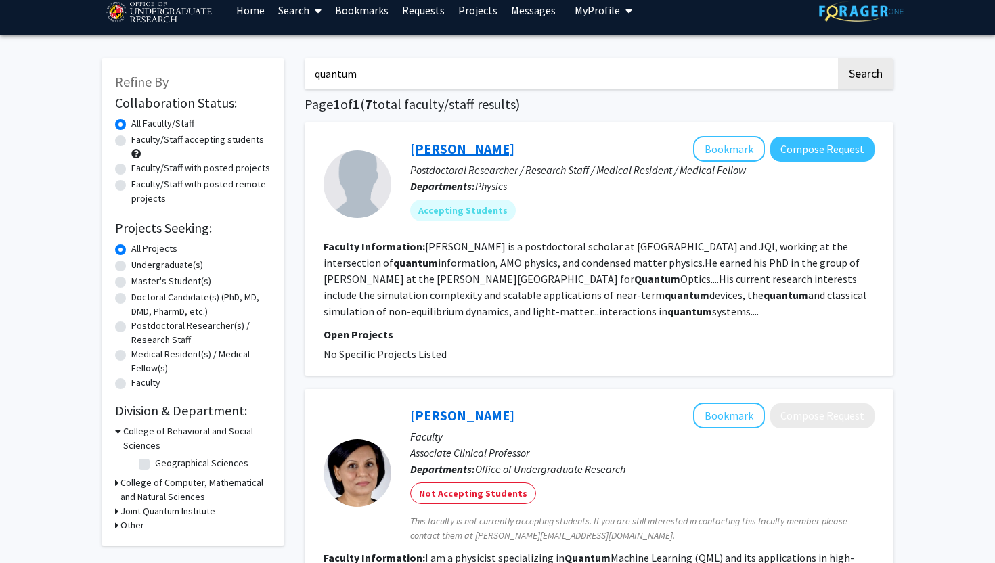
click at [455, 149] on link "Zhi-Yuan Wei" at bounding box center [462, 148] width 104 height 17
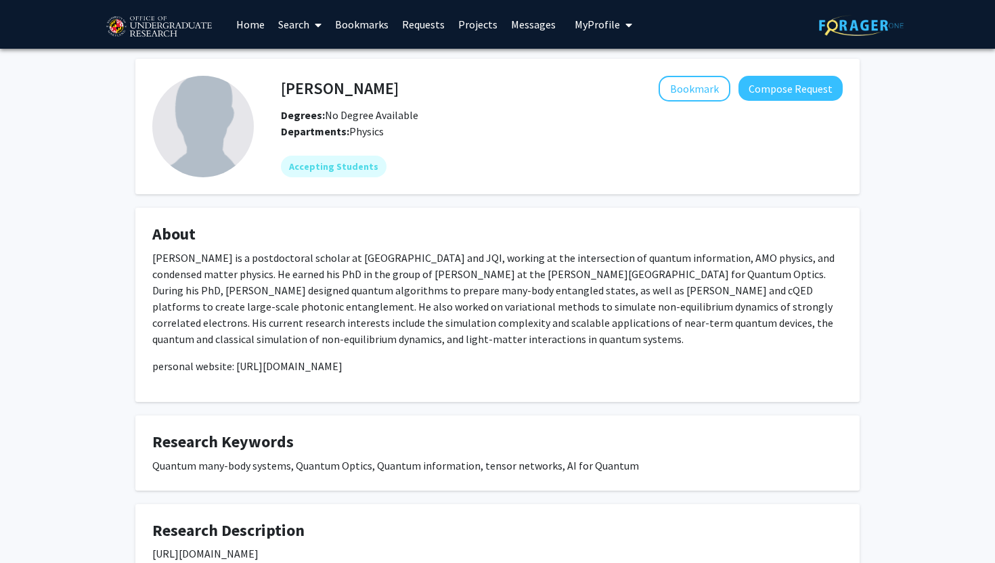
drag, startPoint x: 391, startPoint y: 373, endPoint x: 232, endPoint y: 366, distance: 159.3
click at [232, 366] on p "personal website: https://www.zhiyuan-wei.com/" at bounding box center [497, 366] width 691 height 16
copy p "https://www.zhiyuan-wei.com/"
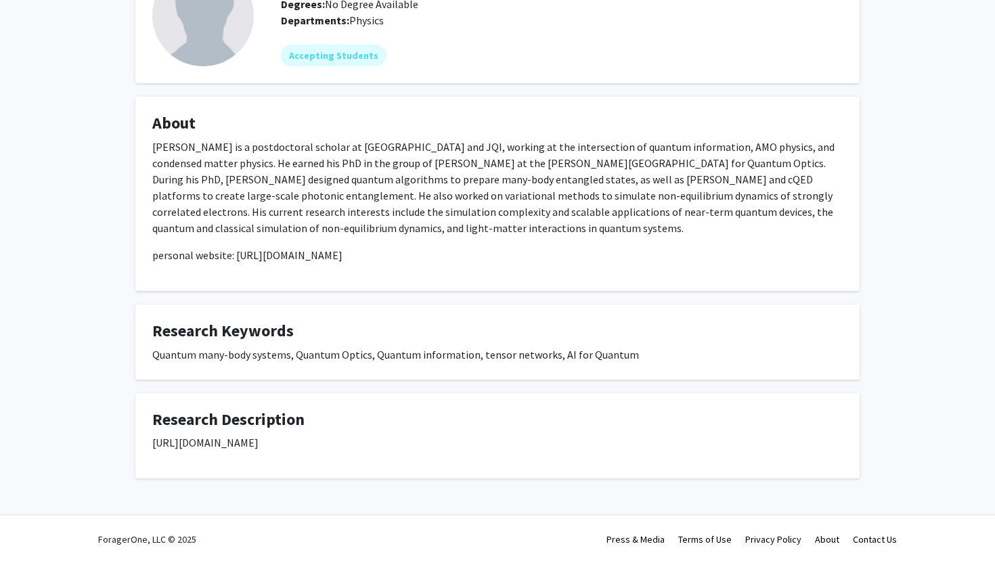
drag, startPoint x: 329, startPoint y: 437, endPoint x: 104, endPoint y: 435, distance: 224.8
click at [104, 435] on div "Zhi-Yuan Wei Bookmark Compose Request Degrees: No Degree Available Departments:…" at bounding box center [497, 230] width 995 height 585
copy p "https://www.zhiyuan-wei.com/research"
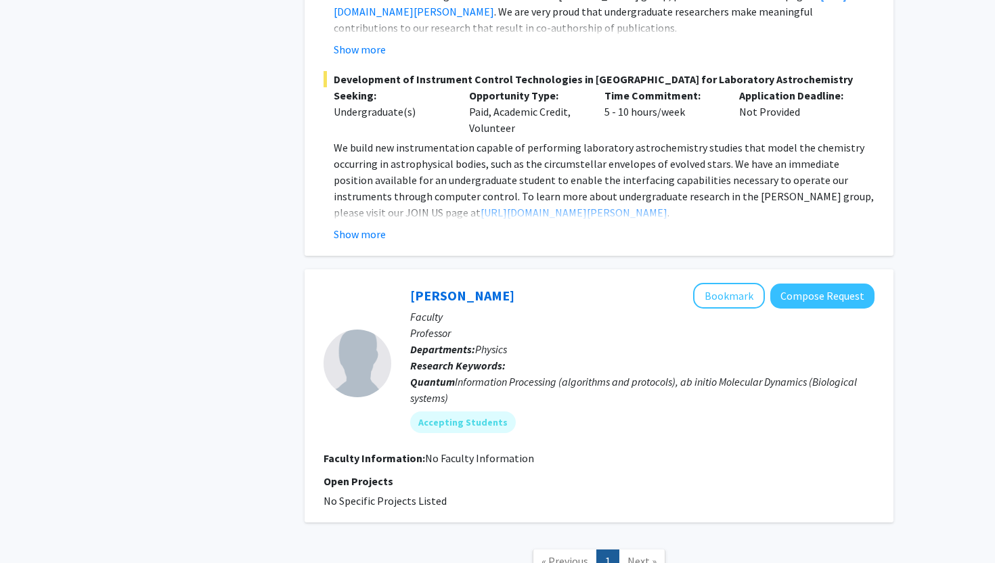
scroll to position [2219, 0]
